Goal: Information Seeking & Learning: Learn about a topic

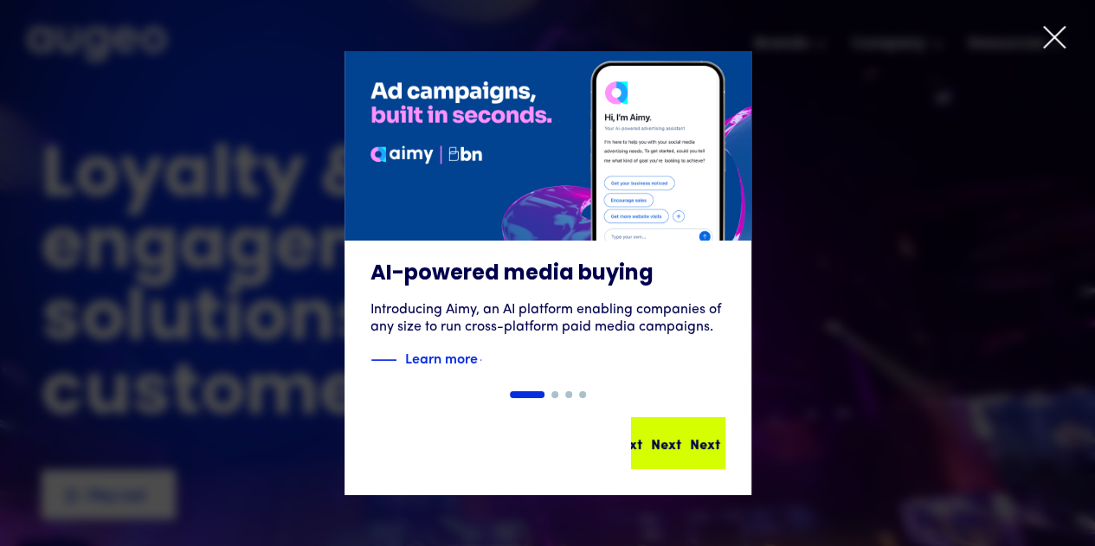
click at [653, 442] on div "Next" at bounding box center [666, 443] width 30 height 21
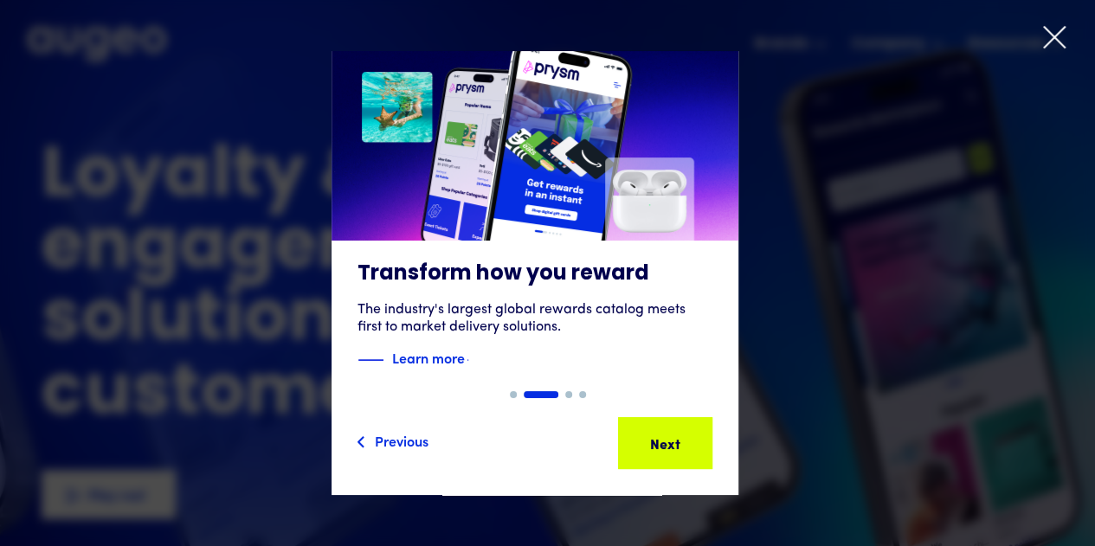
click at [653, 442] on div "Next Next Next Next" at bounding box center [673, 443] width 156 height 21
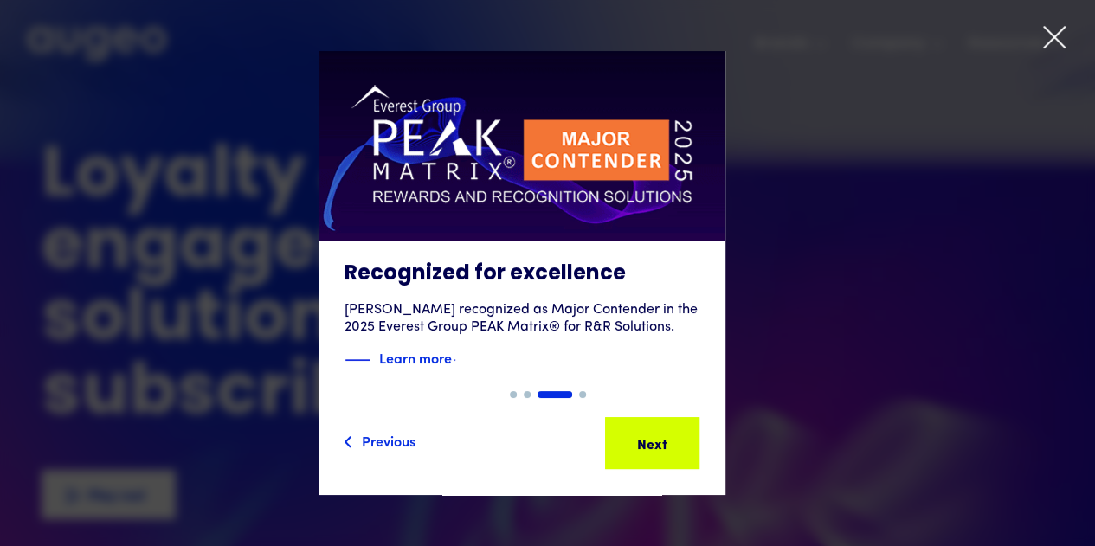
click at [649, 442] on div "Next" at bounding box center [634, 443] width 30 height 21
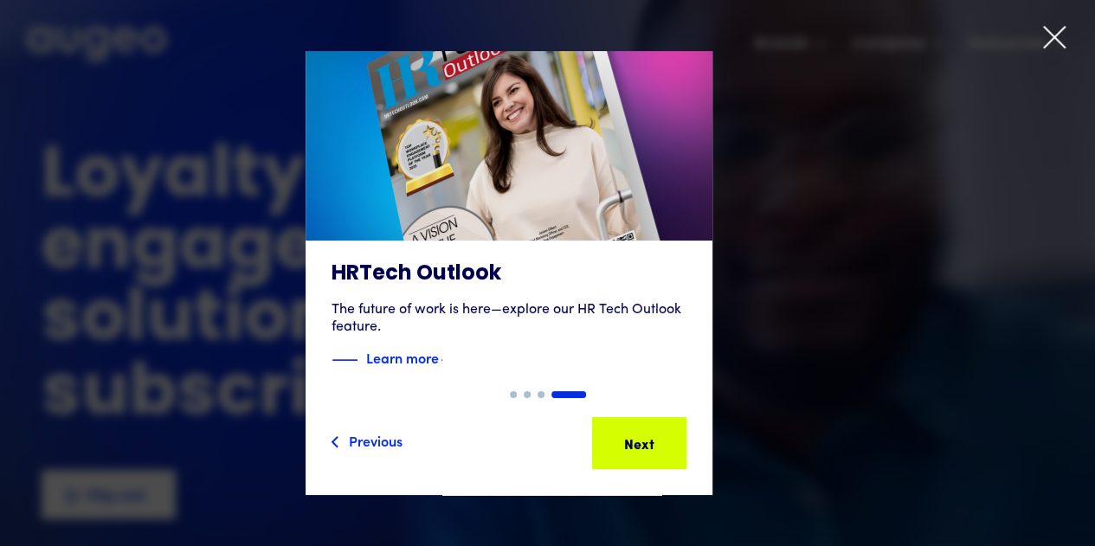
click at [642, 442] on div "Next" at bounding box center [627, 443] width 30 height 21
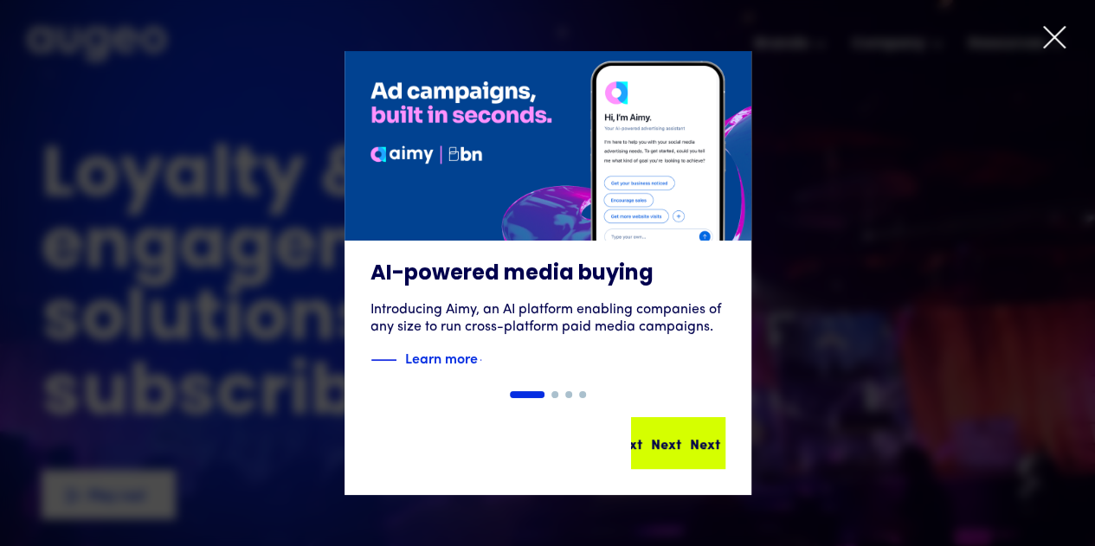
click at [653, 442] on div "Next Next Next Next" at bounding box center [686, 443] width 156 height 21
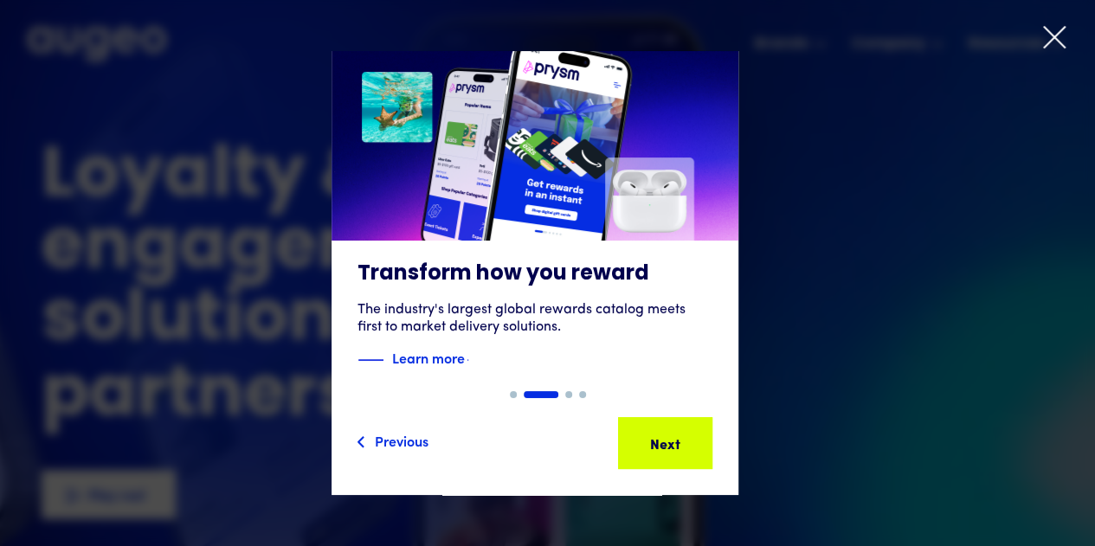
click at [653, 442] on div "Next Next Next Next" at bounding box center [673, 443] width 156 height 21
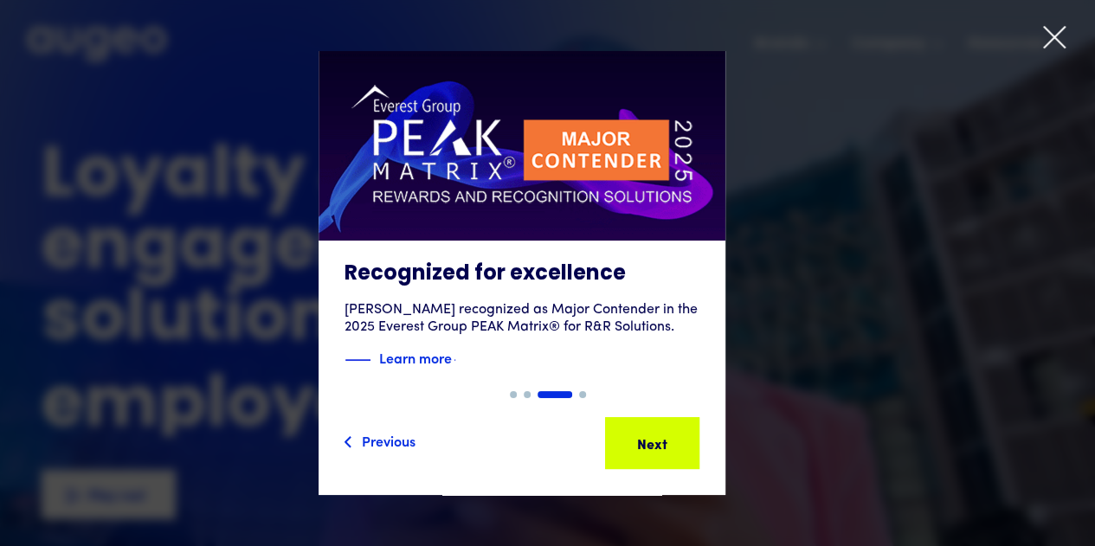
click at [1052, 32] on icon at bounding box center [1055, 37] width 26 height 26
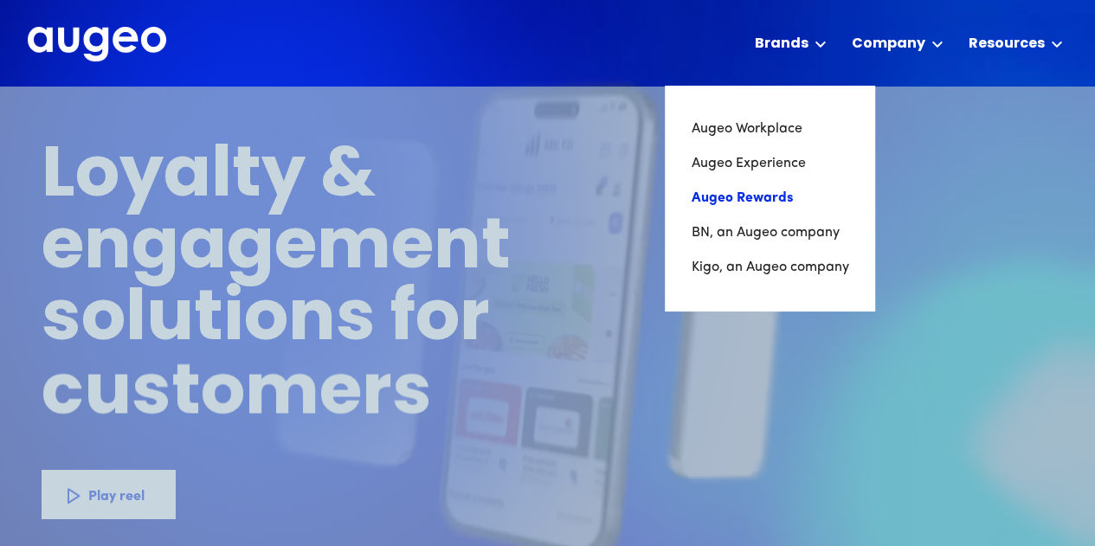
click at [777, 200] on link "Augeo Rewards" at bounding box center [770, 198] width 158 height 35
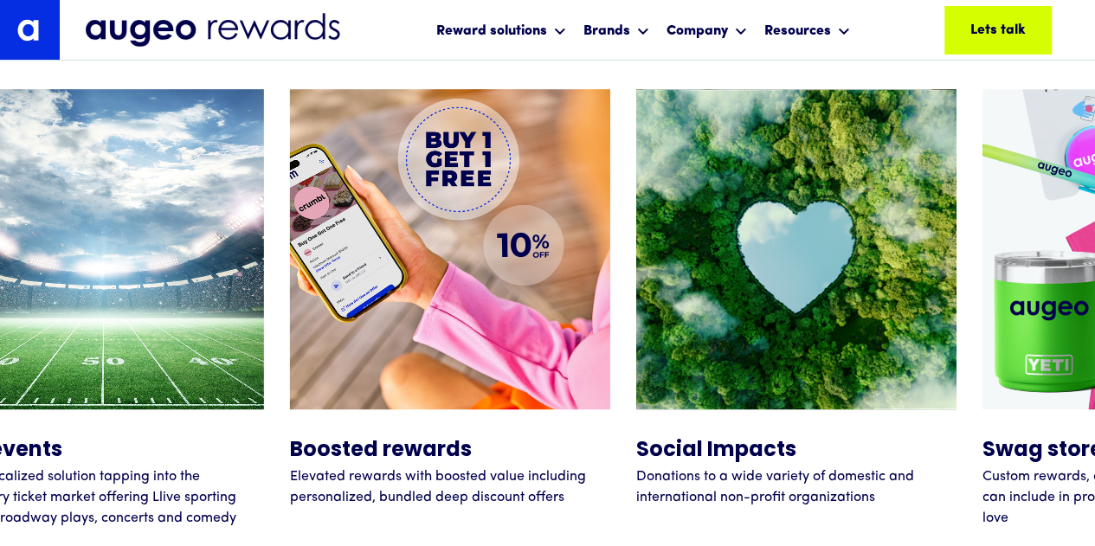
scroll to position [6982, 0]
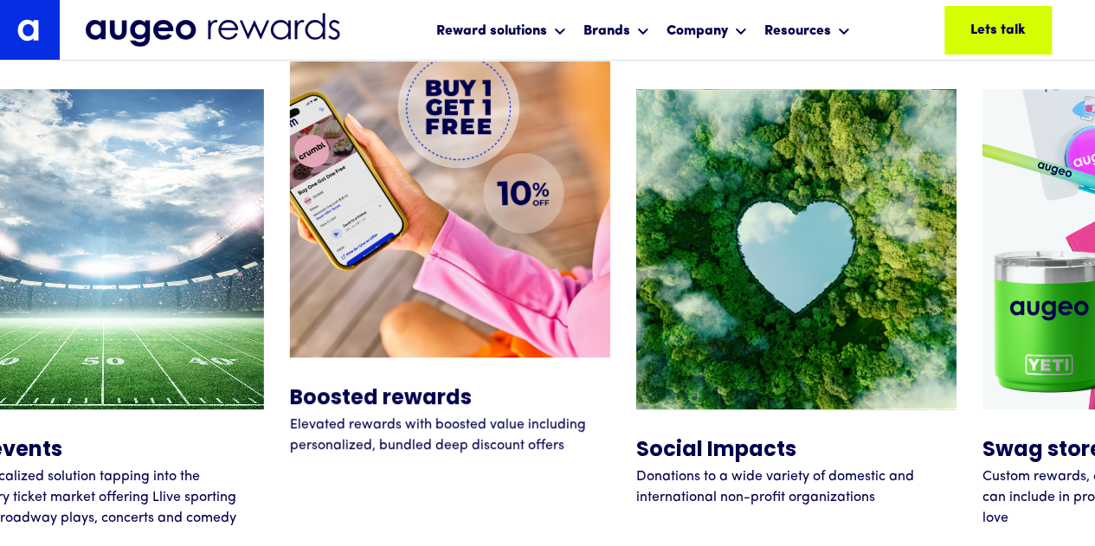
click at [468, 323] on img at bounding box center [450, 197] width 320 height 320
click at [386, 403] on h5 "Boosted rewards" at bounding box center [450, 399] width 320 height 31
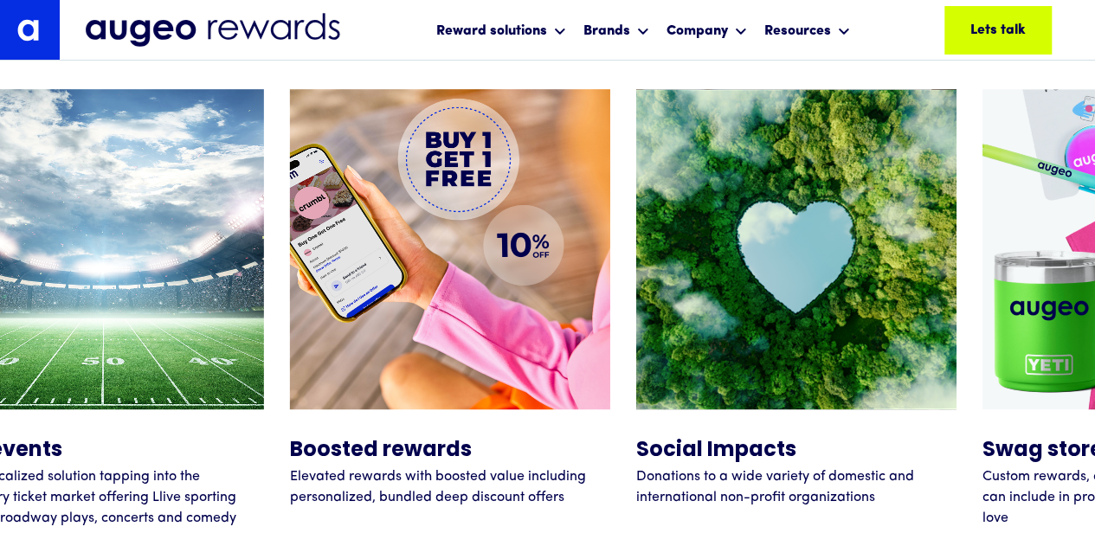
drag, startPoint x: 468, startPoint y: 397, endPoint x: 282, endPoint y: 387, distance: 186.4
click at [282, 387] on div "Merchandise An extensive collection of brand-name products across major shoppin…" at bounding box center [290, 319] width 2771 height 461
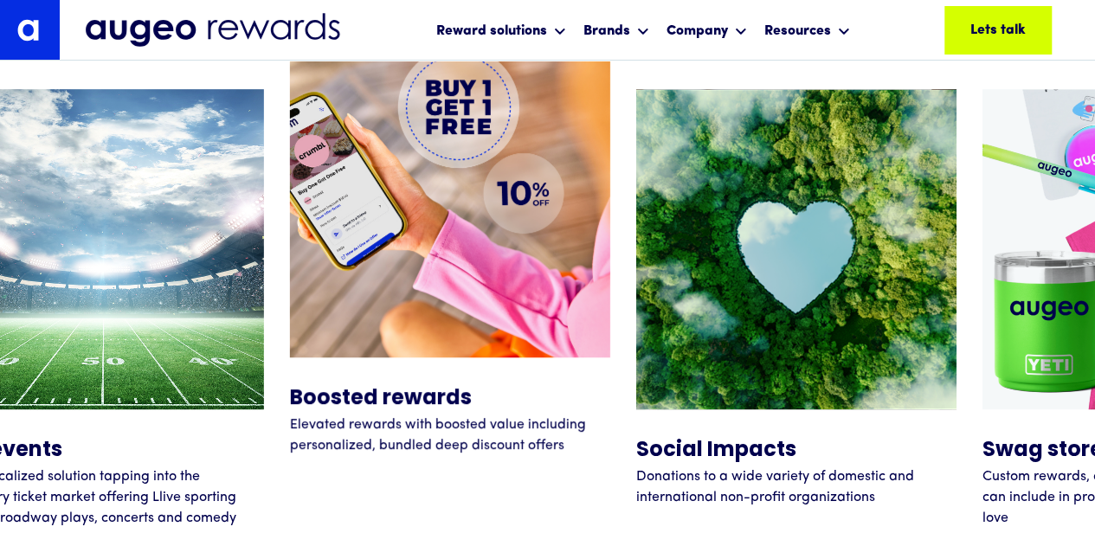
click at [326, 423] on p "Elevated rewards with boosted value including personalized, bundled deep discou…" at bounding box center [450, 436] width 320 height 42
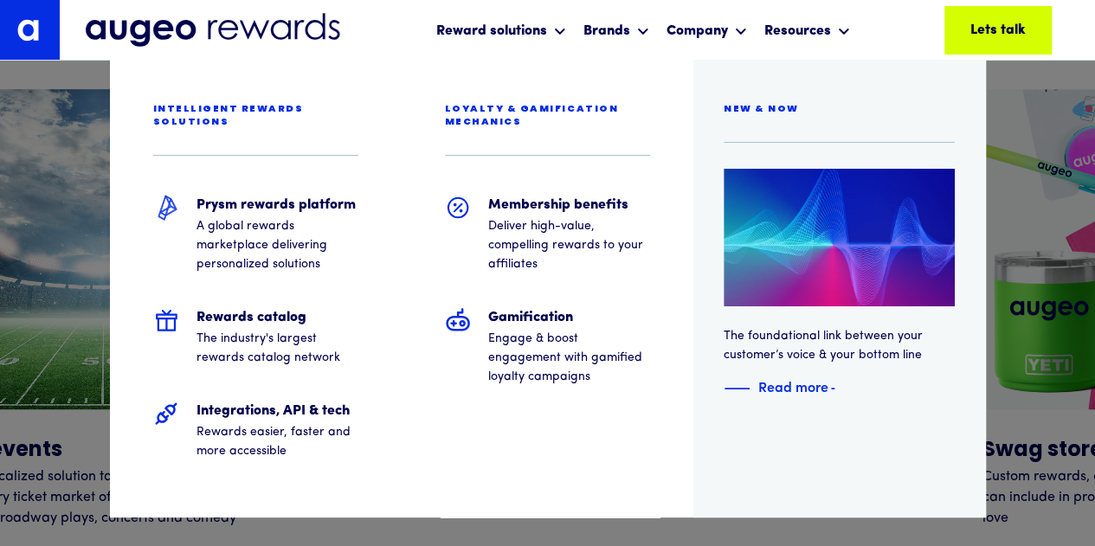
click at [390, 10] on div at bounding box center [547, 30] width 1095 height 61
click at [494, 23] on div at bounding box center [547, 30] width 1095 height 61
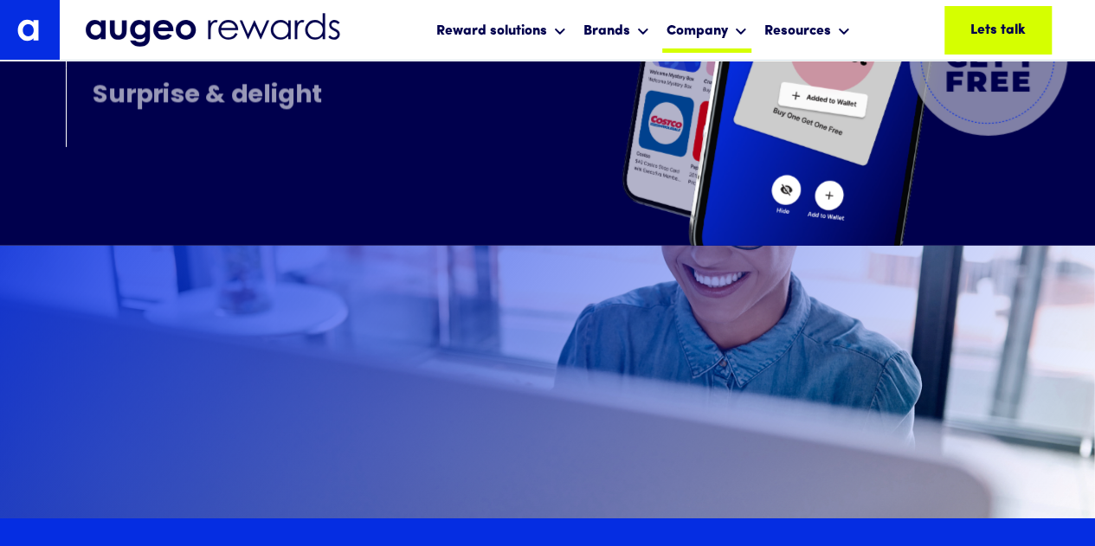
scroll to position [9250, 0]
